Goal: Obtain resource: Download file/media

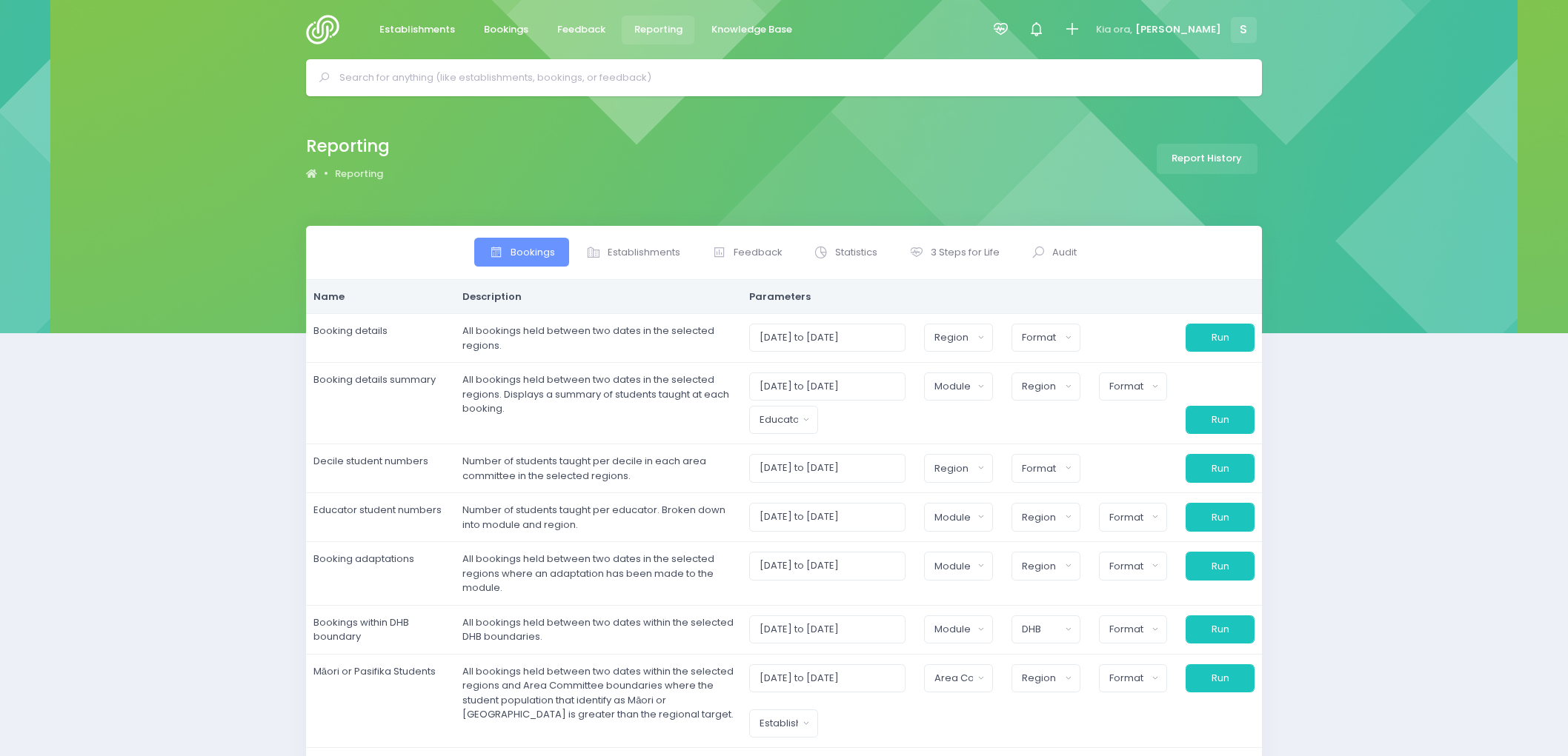
select select
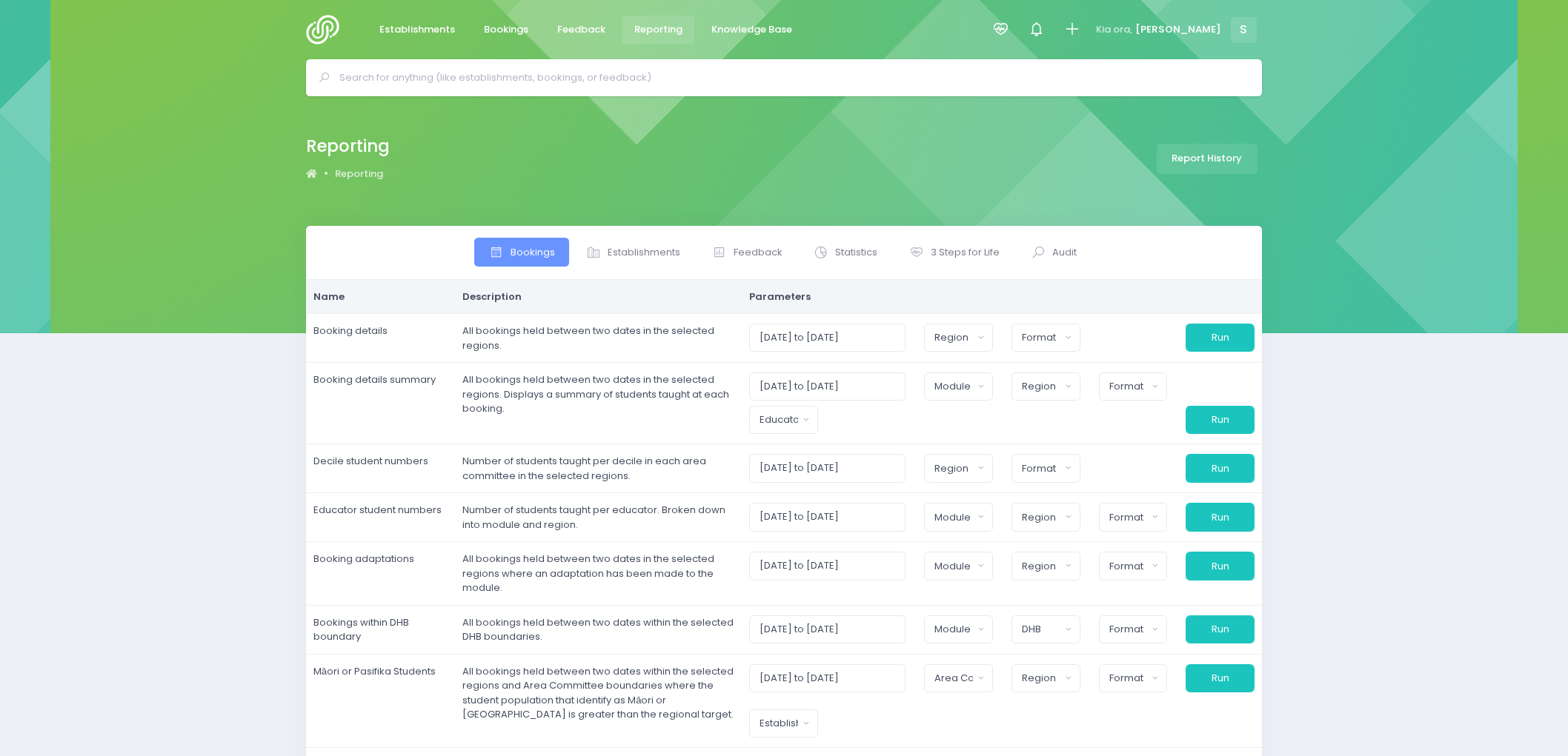
select select
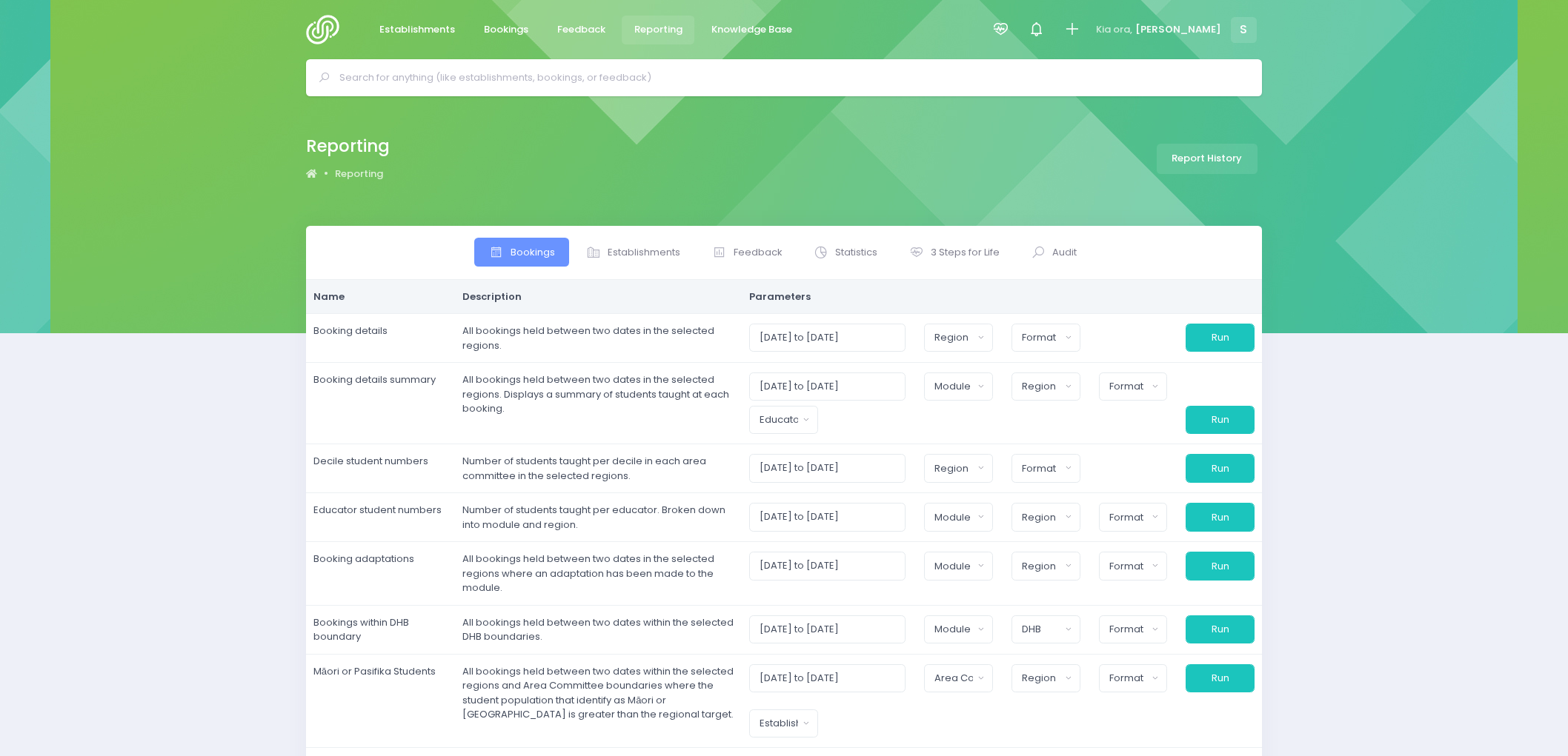
select select
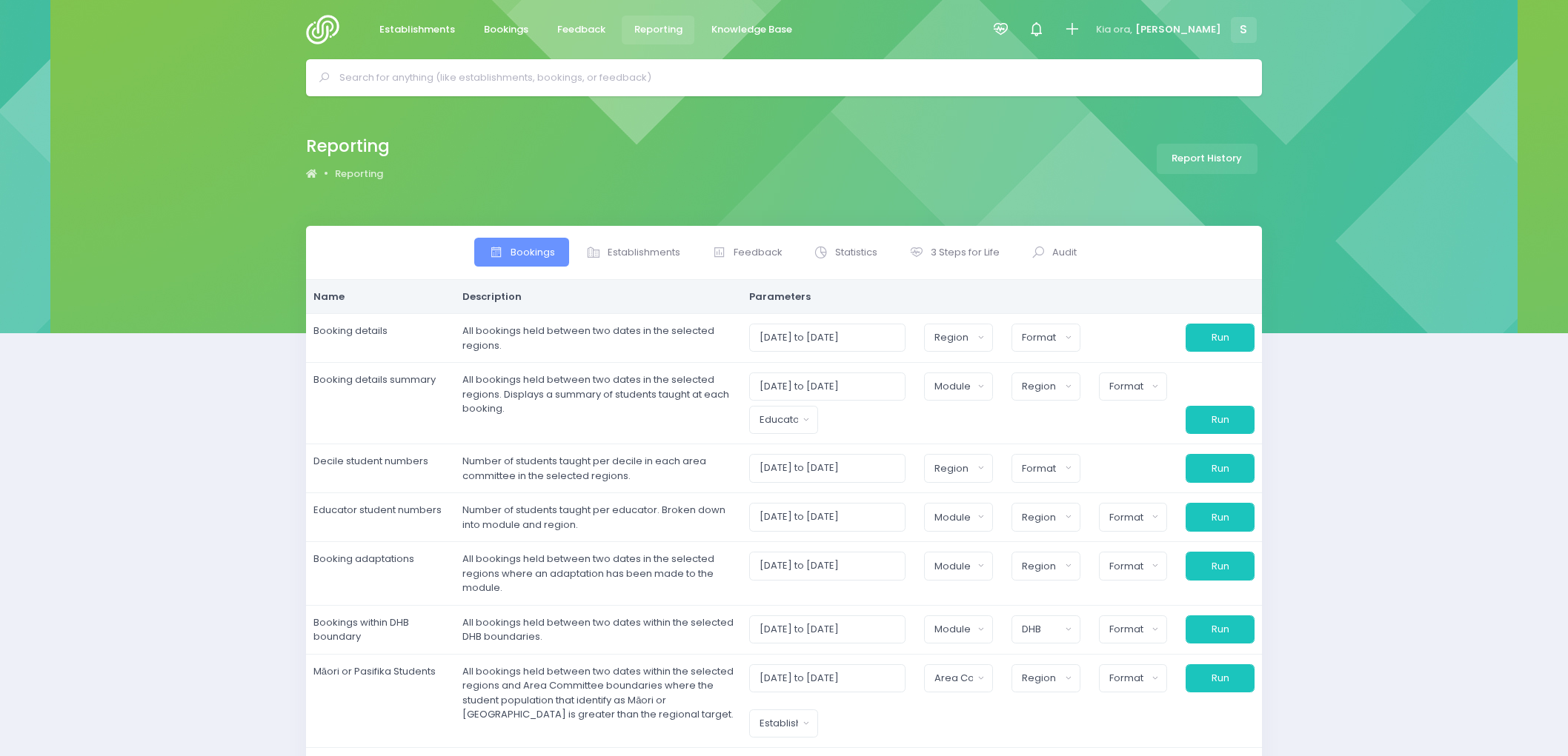
select select
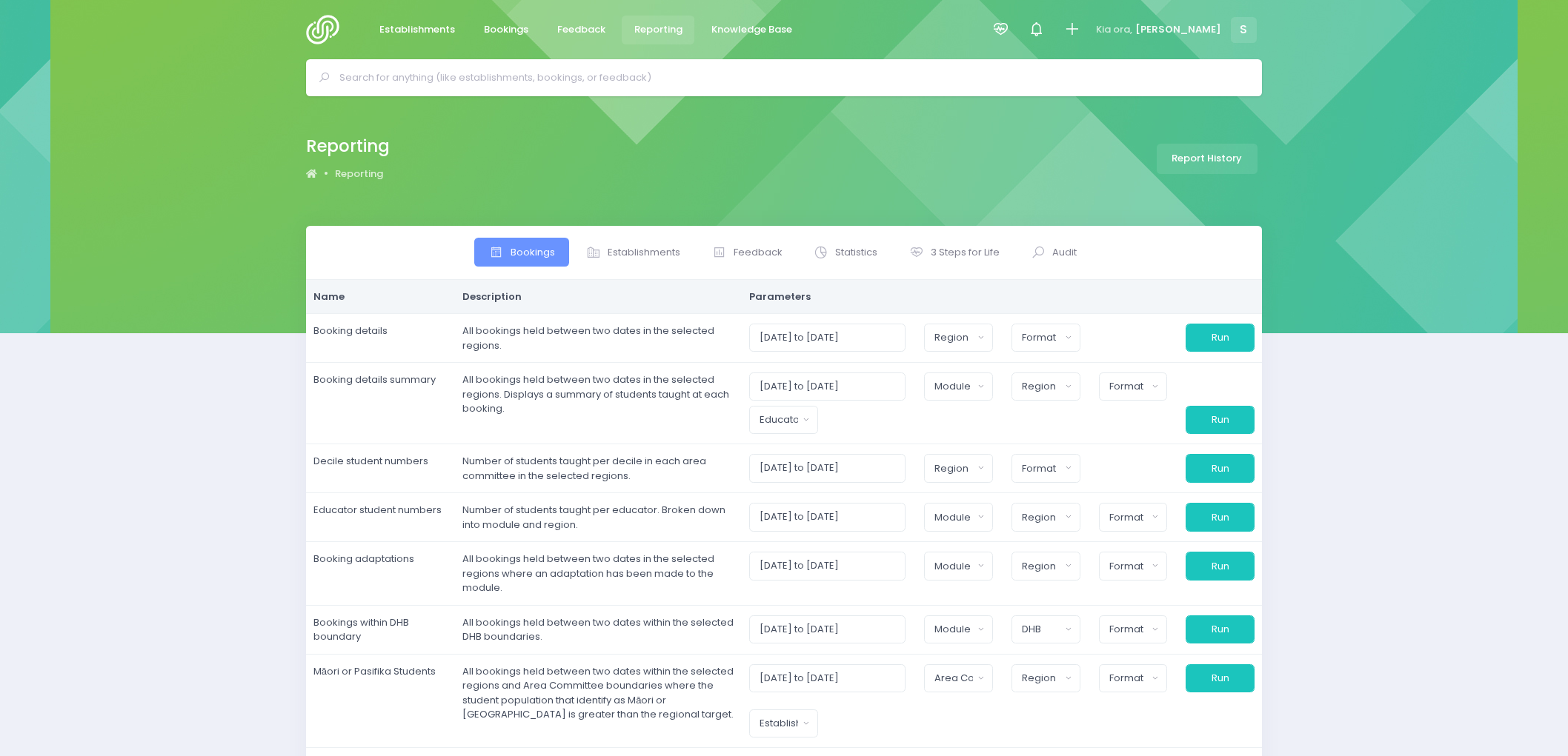
select select
click at [835, 253] on span "Statistics" at bounding box center [856, 253] width 42 height 15
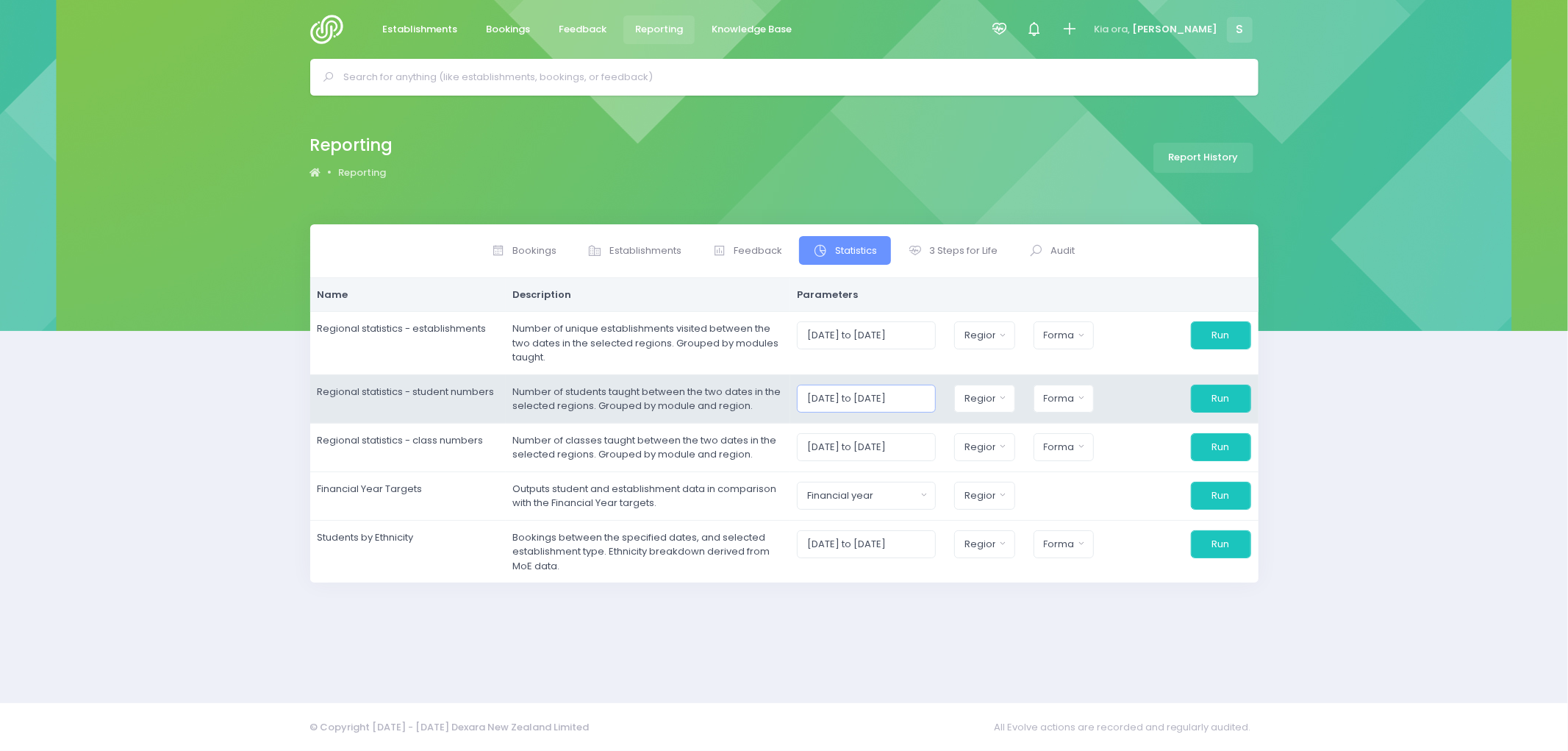
click at [856, 394] on input "[DATE] to [DATE]" at bounding box center [867, 399] width 139 height 28
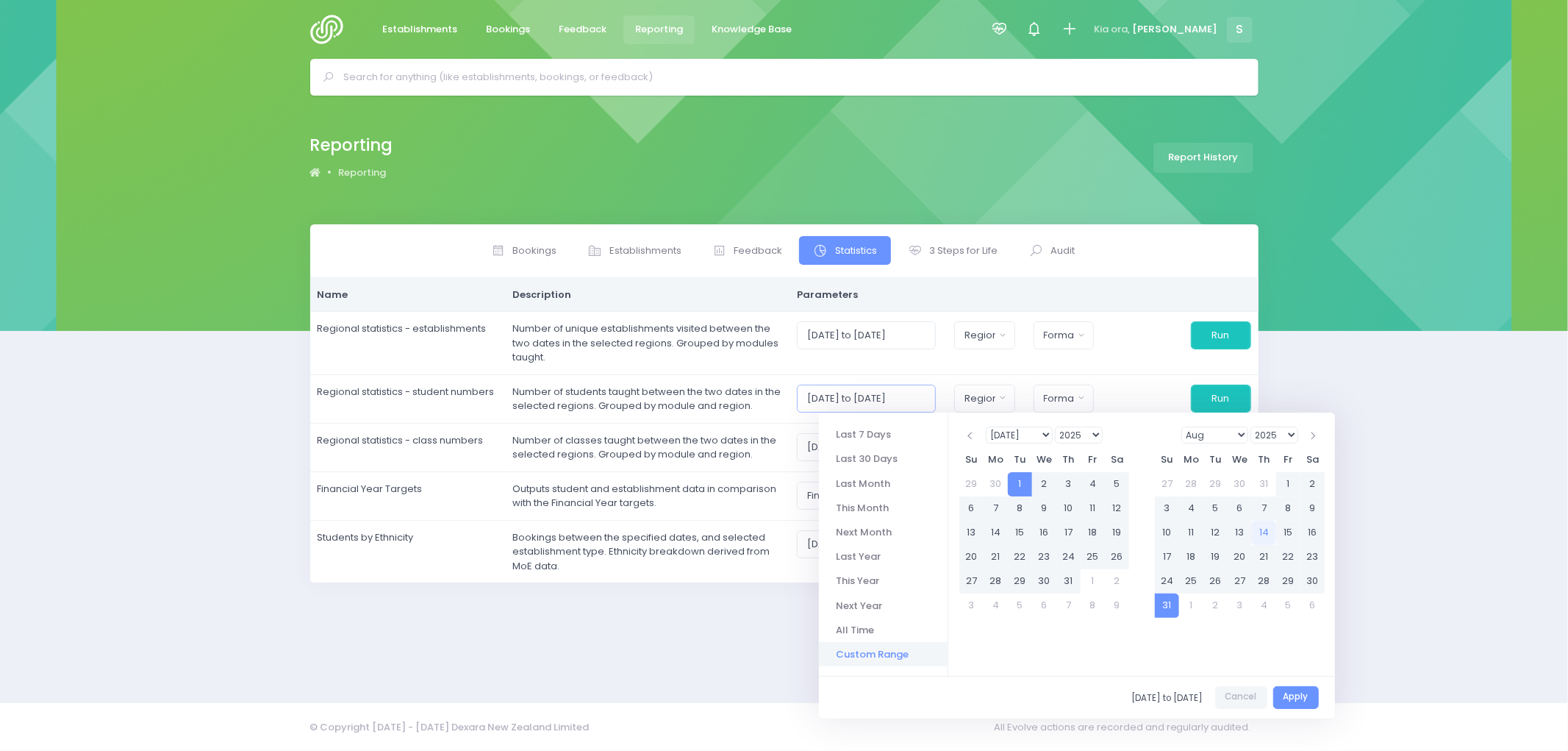
type input "[DATE] to [DATE]"
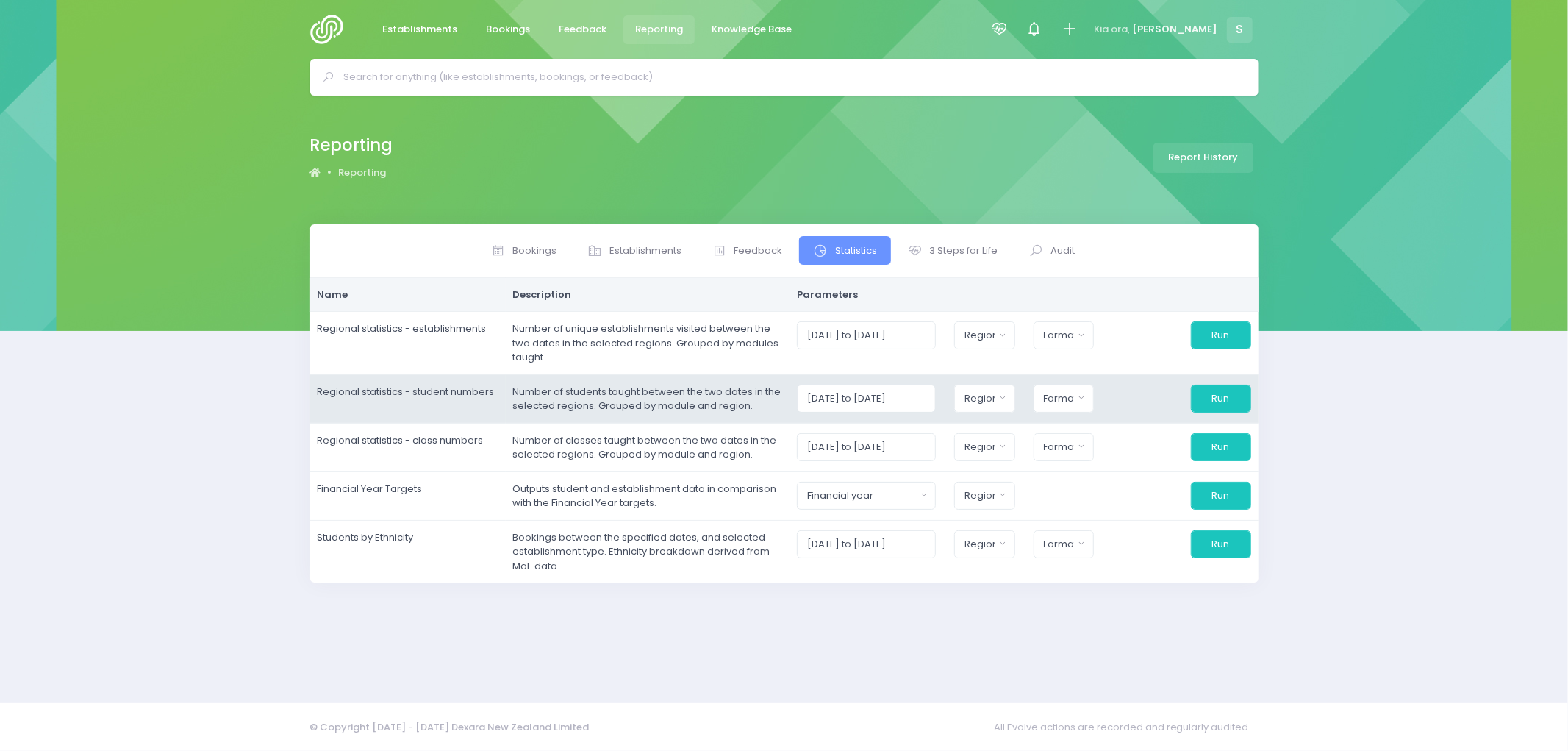
click at [1117, 404] on div at bounding box center [1142, 399] width 79 height 28
click at [986, 387] on button "Region" at bounding box center [984, 399] width 60 height 28
click at [1007, 434] on button "Select All" at bounding box center [999, 437] width 68 height 24
select select "Northern"
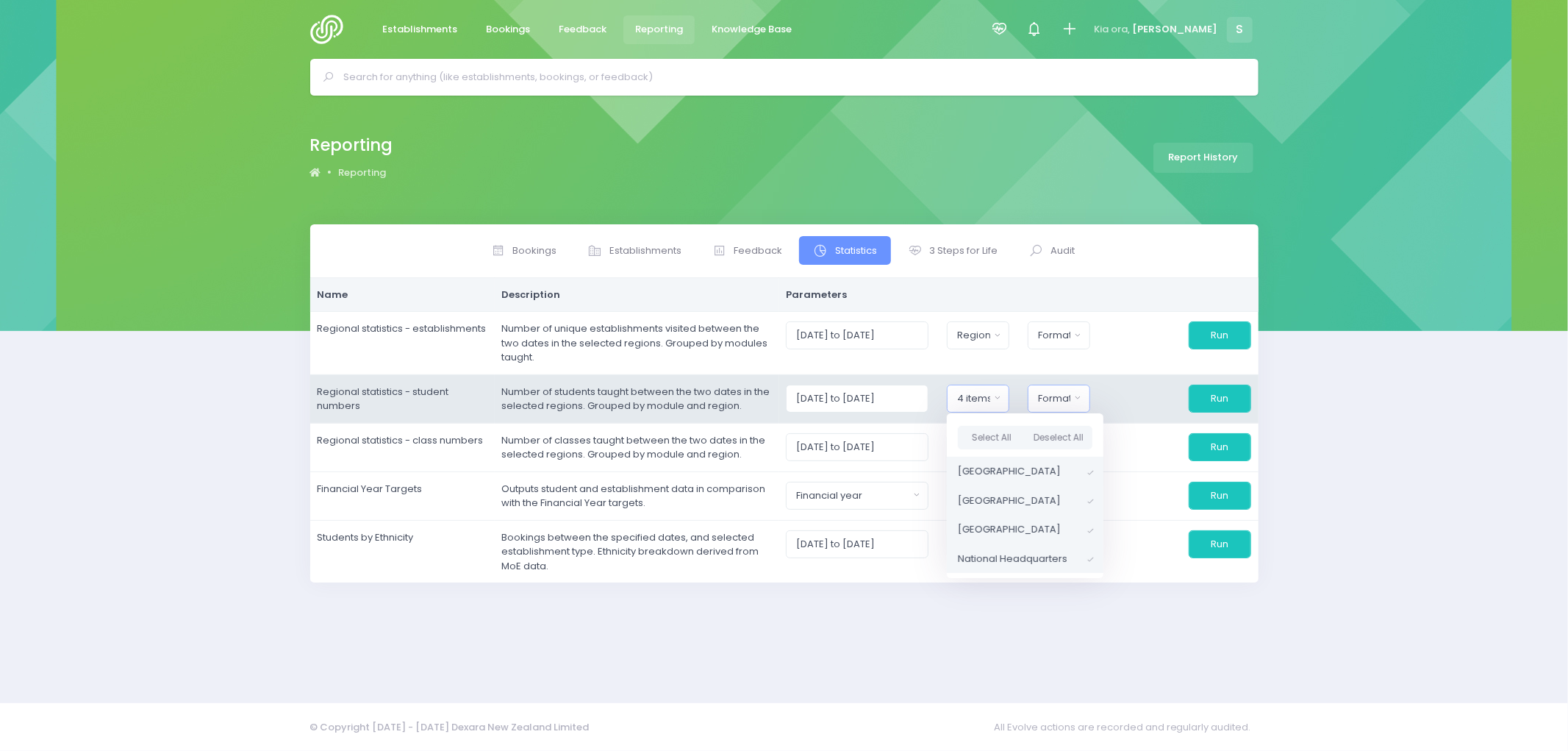
click at [1069, 404] on div "Format" at bounding box center [1054, 399] width 32 height 15
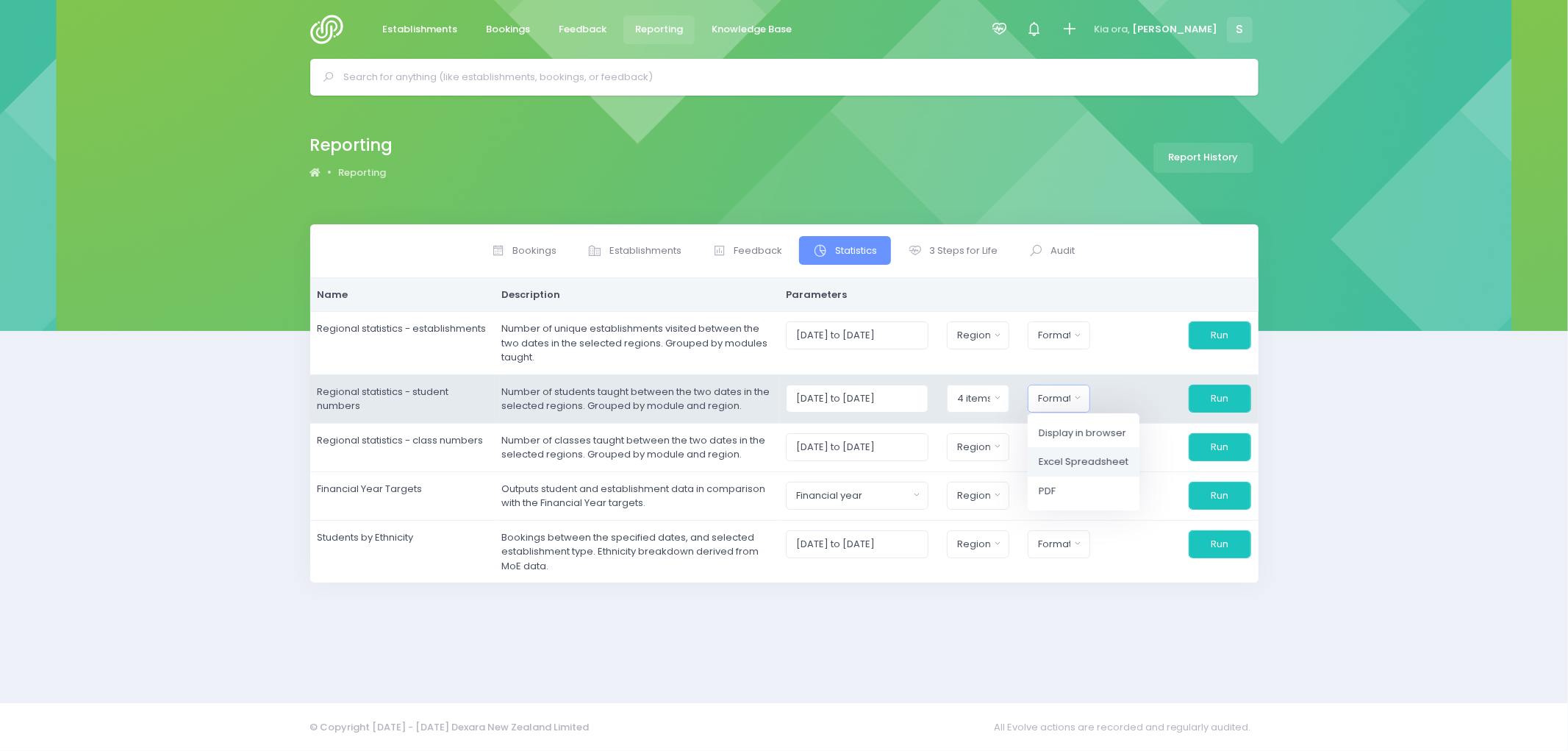
click at [1086, 466] on span "Excel Spreadsheet" at bounding box center [1084, 462] width 90 height 15
select select "excel"
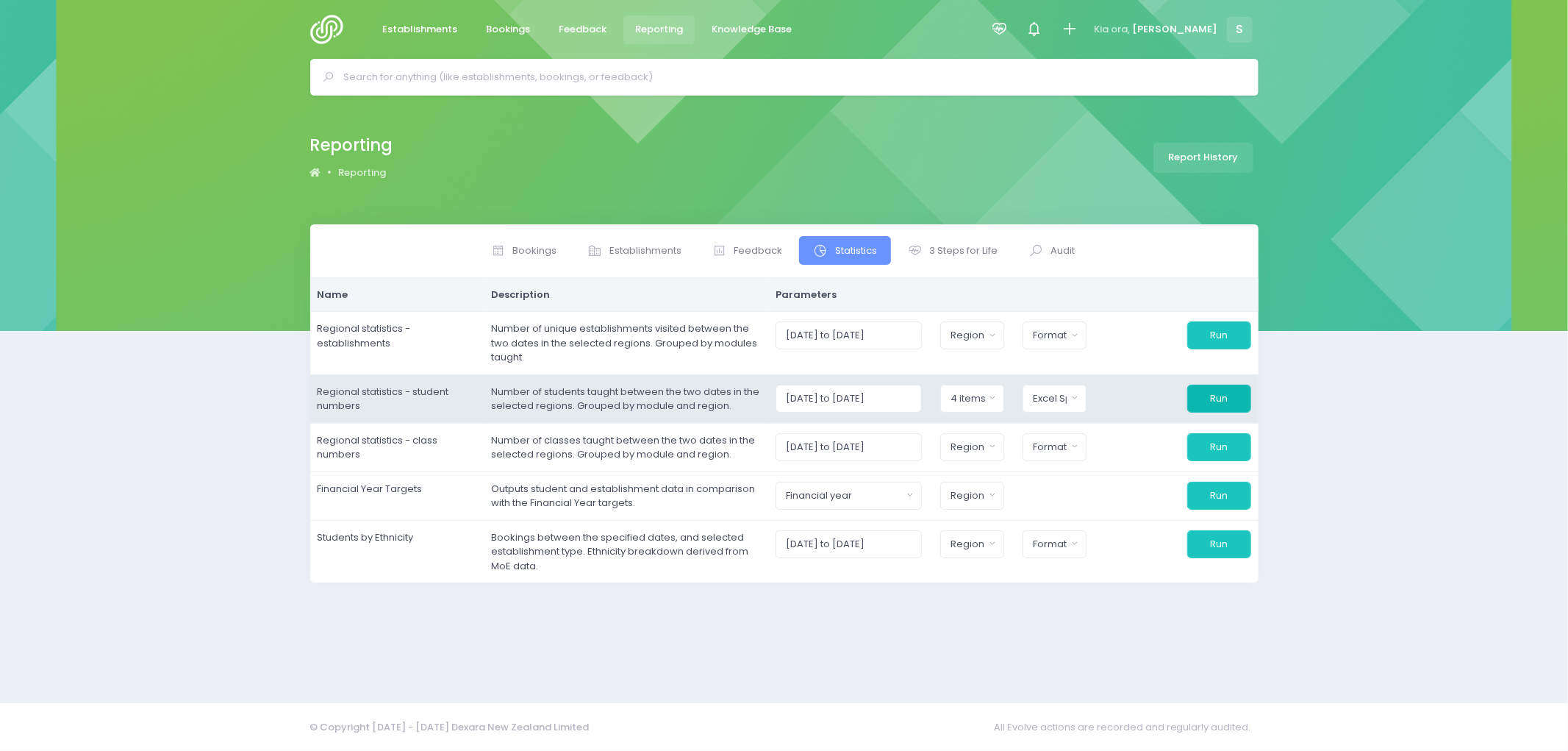
click at [1203, 400] on button "Run" at bounding box center [1220, 399] width 64 height 28
